Goal: Information Seeking & Learning: Stay updated

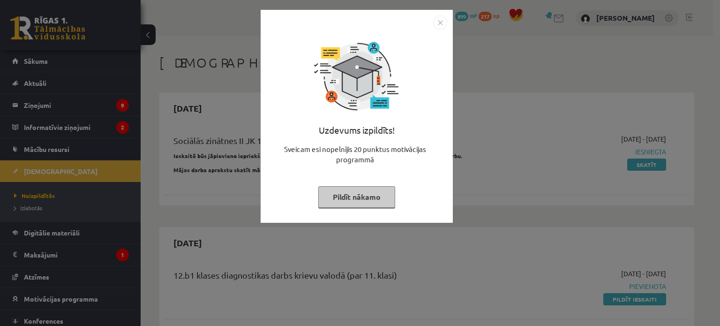
click at [440, 23] on img "Close" at bounding box center [440, 22] width 14 height 14
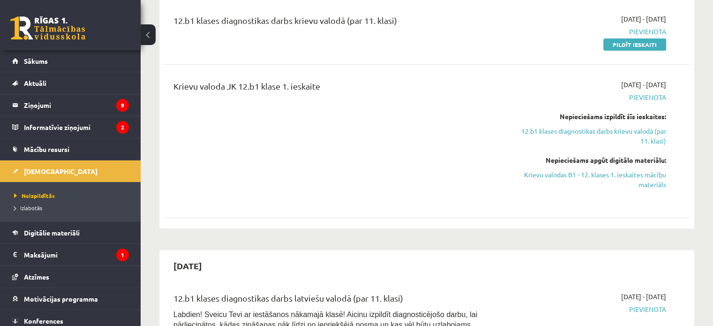
scroll to position [257, 0]
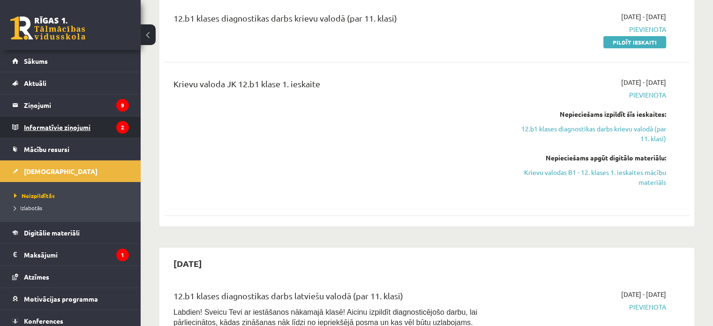
click at [75, 135] on legend "Informatīvie ziņojumi 2" at bounding box center [76, 127] width 105 height 22
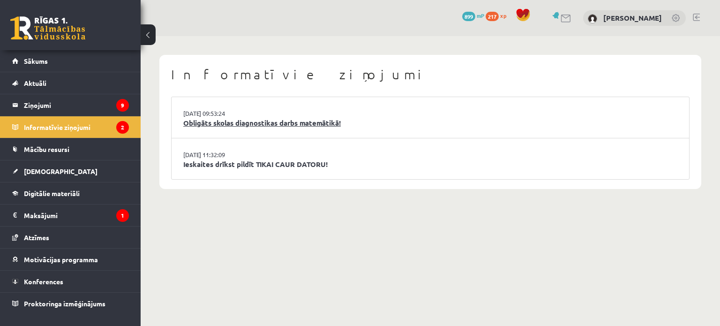
click at [203, 120] on link "Obligāts skolas diagnostikas darbs matemātikā!" at bounding box center [430, 123] width 494 height 11
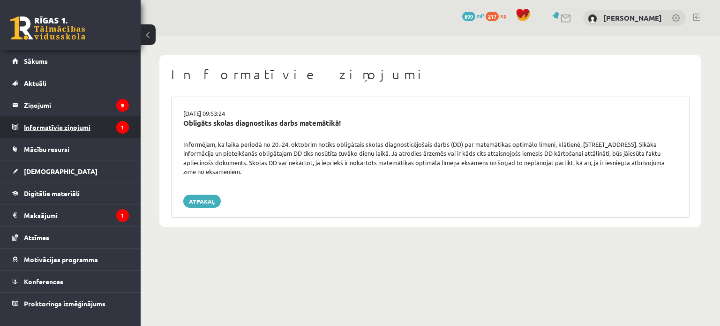
click at [62, 126] on legend "Informatīvie ziņojumi 1" at bounding box center [76, 127] width 105 height 22
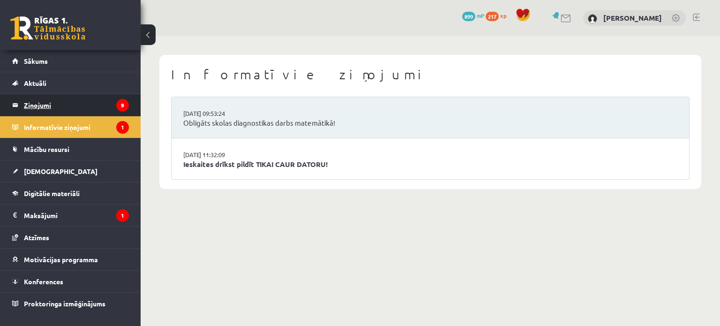
click at [40, 107] on legend "Ziņojumi 9" at bounding box center [76, 105] width 105 height 22
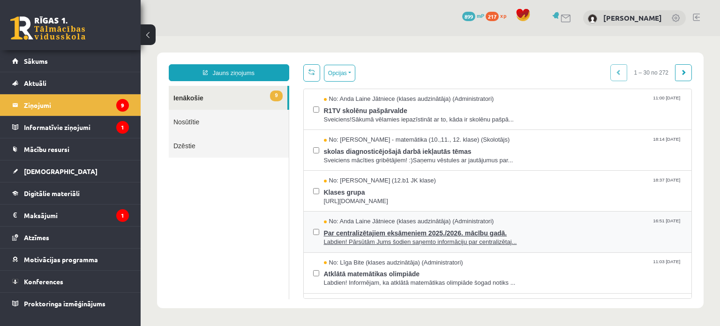
click at [374, 229] on span "Par centralizētajiem eksāmeniem 2025./2026. mācību gadā." at bounding box center [503, 232] width 359 height 12
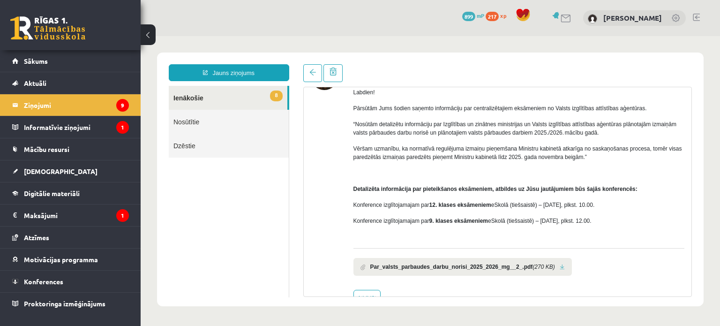
scroll to position [92, 0]
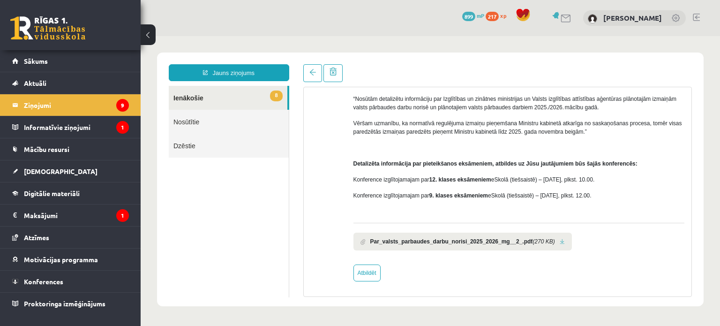
click at [455, 242] on b "Par_valsts_parbaudes_darbu_norisi_2025_2026_mg__2_.pdf" at bounding box center [451, 241] width 163 height 8
click at [362, 240] on span at bounding box center [363, 242] width 5 height 6
click at [560, 241] on link at bounding box center [562, 242] width 5 height 6
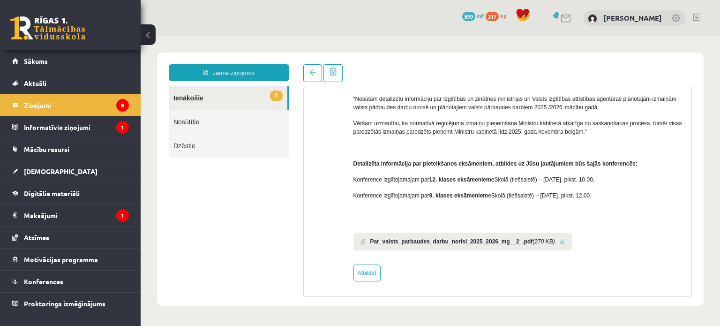
click at [184, 98] on link "8 Ienākošie" at bounding box center [228, 98] width 119 height 24
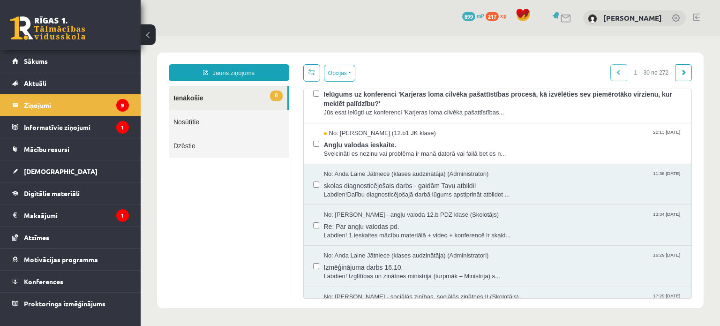
scroll to position [303, 0]
click at [370, 181] on span "skolas diagnosticējošais darbs - gaidām Tavu atbildi!" at bounding box center [503, 184] width 359 height 12
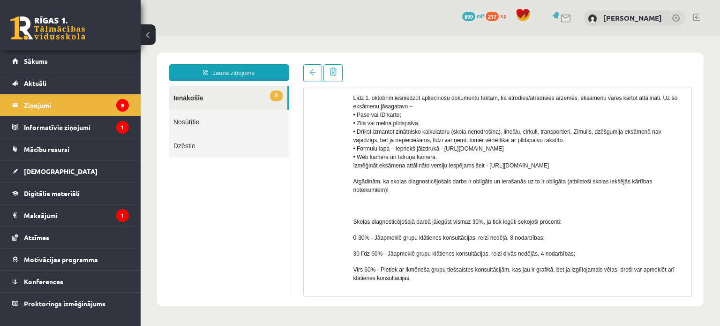
scroll to position [459, 0]
click at [30, 61] on span "Sākums" at bounding box center [36, 61] width 24 height 8
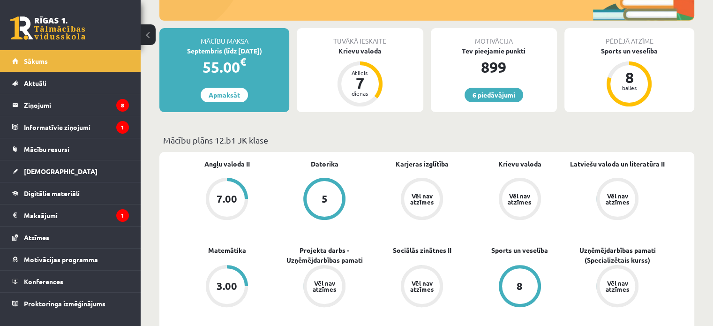
scroll to position [204, 0]
click at [220, 277] on div "3.00" at bounding box center [227, 286] width 36 height 36
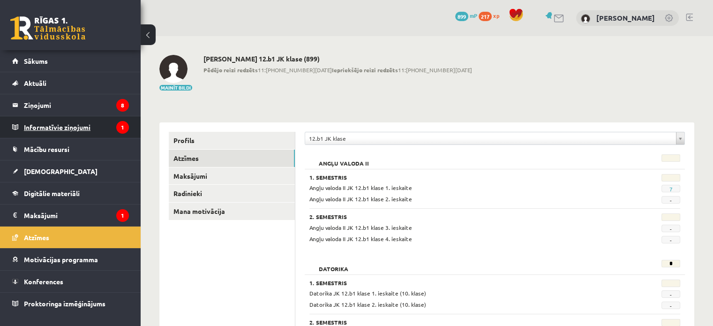
click at [50, 126] on legend "Informatīvie ziņojumi 1" at bounding box center [76, 127] width 105 height 22
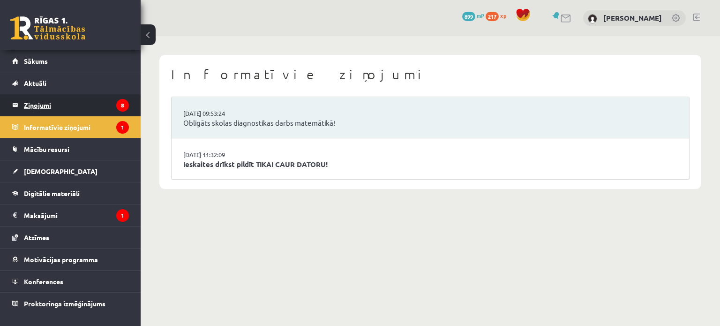
click at [41, 106] on legend "Ziņojumi 8" at bounding box center [76, 105] width 105 height 22
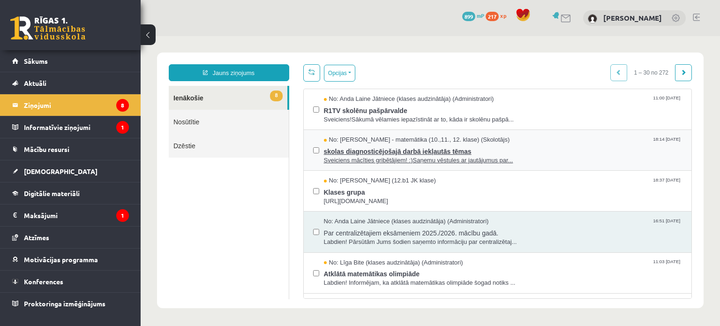
click at [355, 140] on span "No: Laima Tukāne - Grosa - matemātika (10.,11., 12. klase) (Skolotājs)" at bounding box center [417, 139] width 186 height 9
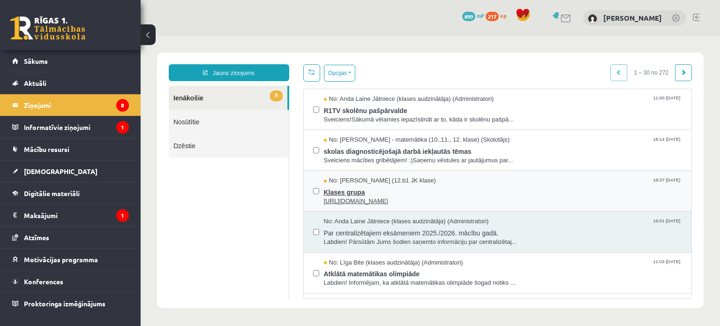
click at [359, 195] on span "Klases grupa" at bounding box center [503, 191] width 359 height 12
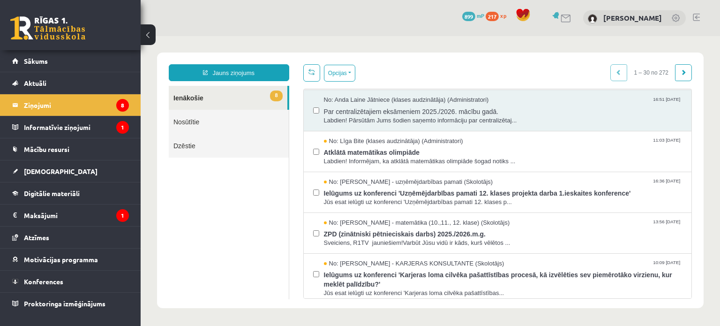
scroll to position [122, 0]
click at [384, 151] on span "Atklātā matemātikas olimpiāde" at bounding box center [503, 151] width 359 height 12
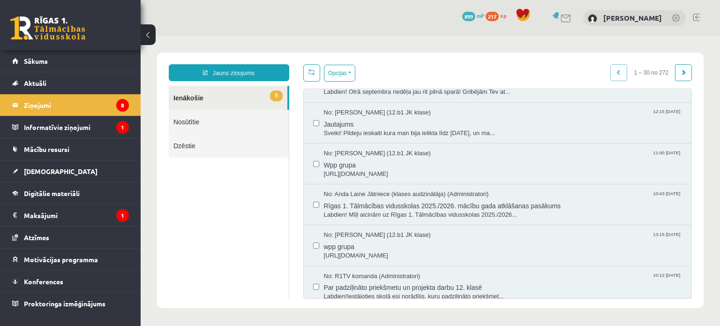
scroll to position [1022, 0]
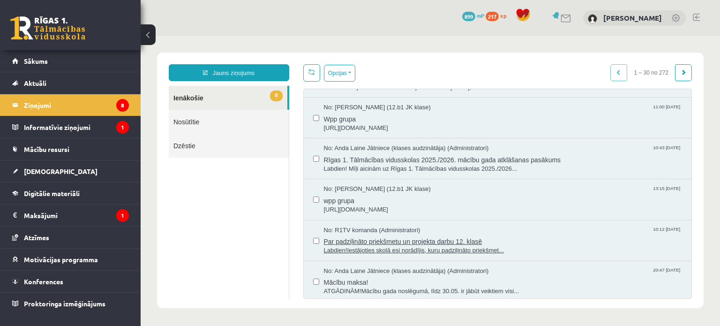
click at [350, 234] on span "Par padziļināto priekšmetu un projekta darbu 12. klasē" at bounding box center [503, 240] width 359 height 12
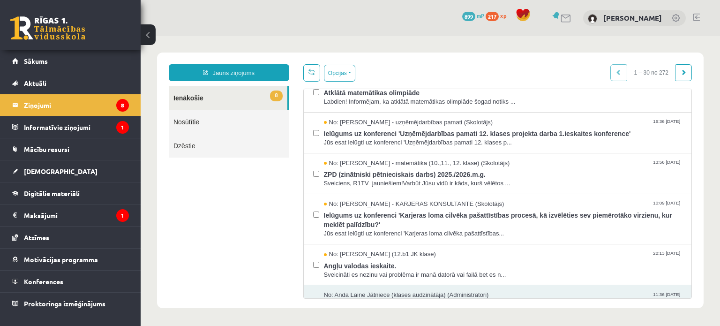
scroll to position [183, 0]
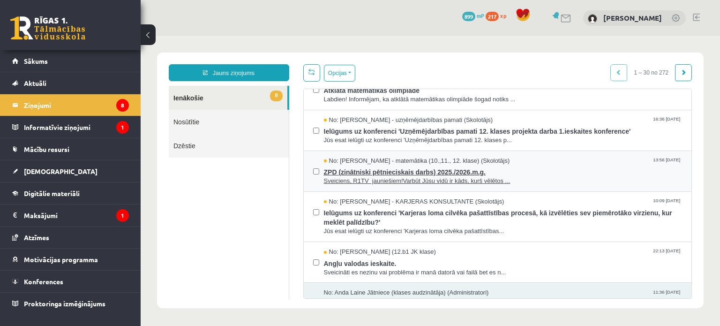
click at [383, 174] on span "ZPD (zinātniski pētnieciskais darbs) 2025./2026.m.g." at bounding box center [503, 171] width 359 height 12
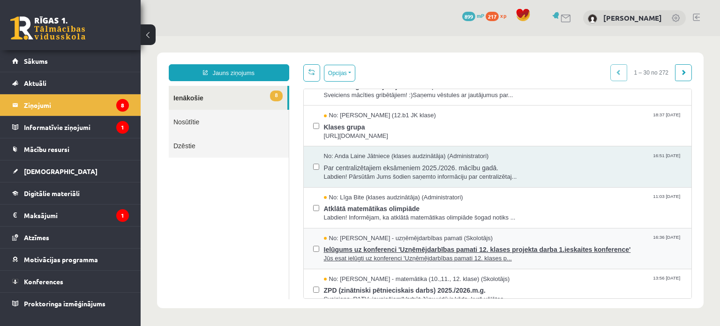
scroll to position [98, 0]
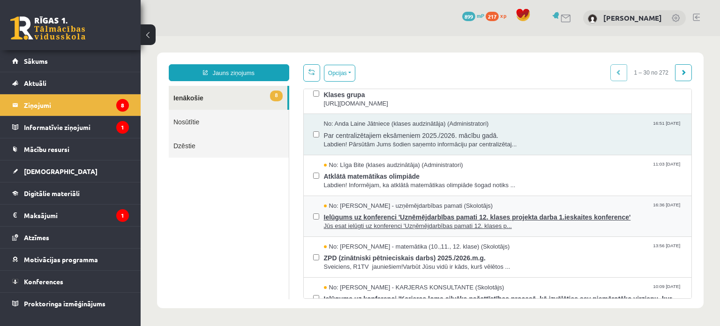
click at [379, 210] on span "Ielūgums uz konferenci 'Uzņēmējdarbības pamati 12. klases projekta darba 1.iesk…" at bounding box center [503, 216] width 359 height 12
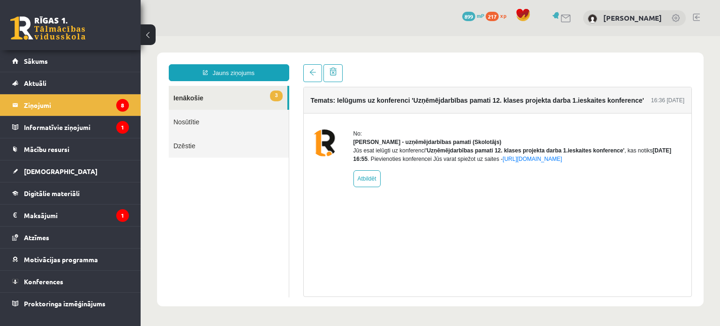
scroll to position [0, 0]
click at [517, 162] on link "https://eskola.r1tv.lv/conferences/4985/join" at bounding box center [533, 159] width 60 height 7
